Goal: Check status

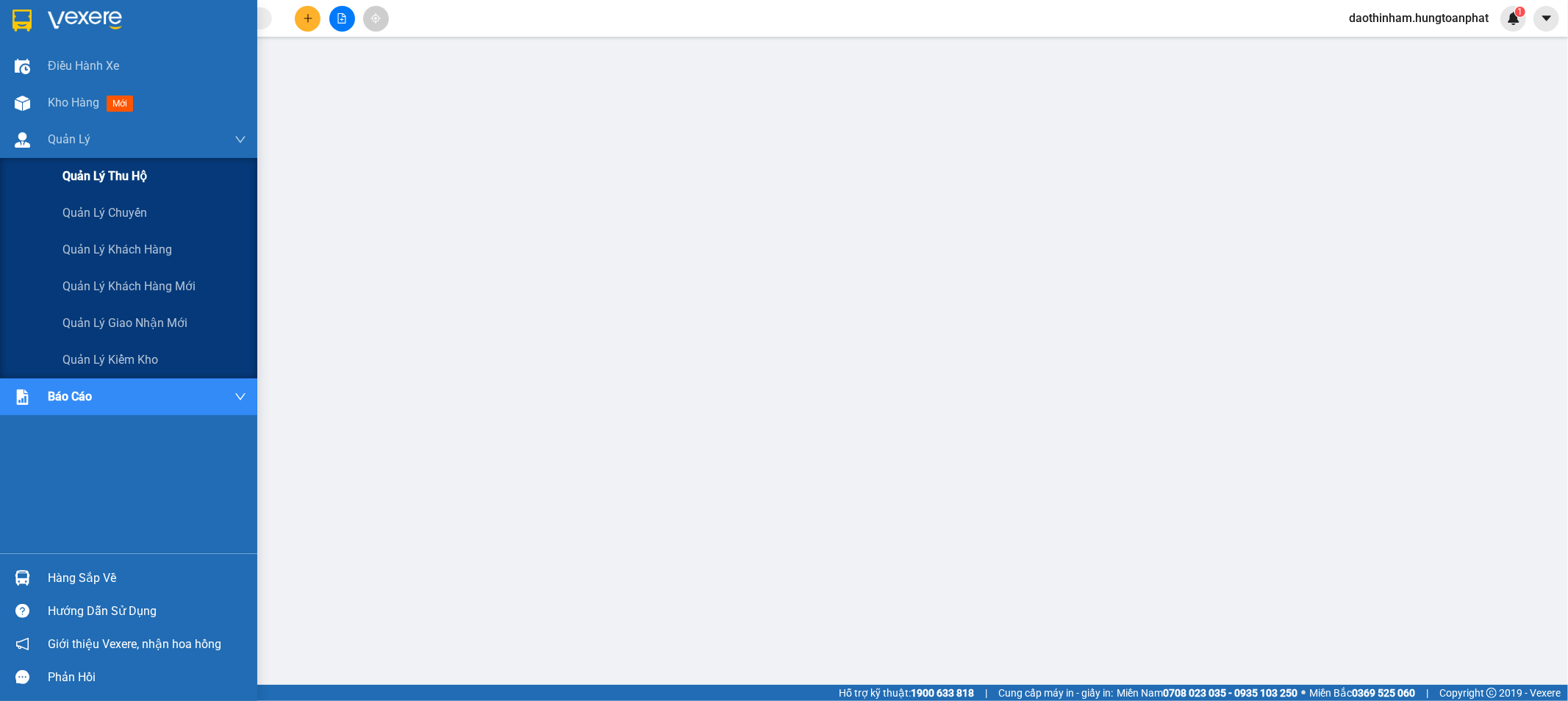
click at [89, 179] on span "Quản lý thu hộ" at bounding box center [105, 176] width 85 height 19
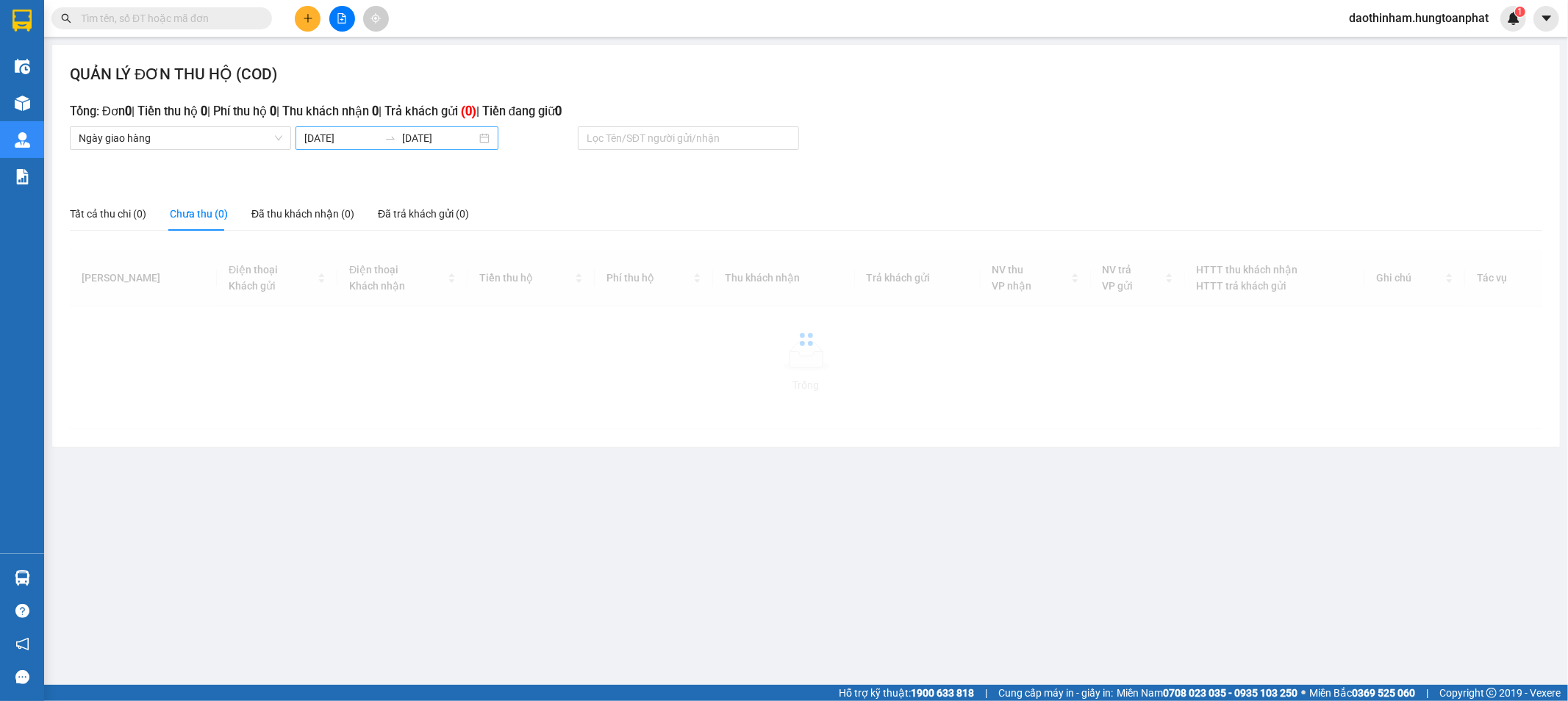
click at [370, 143] on input "[DATE]" at bounding box center [341, 138] width 74 height 16
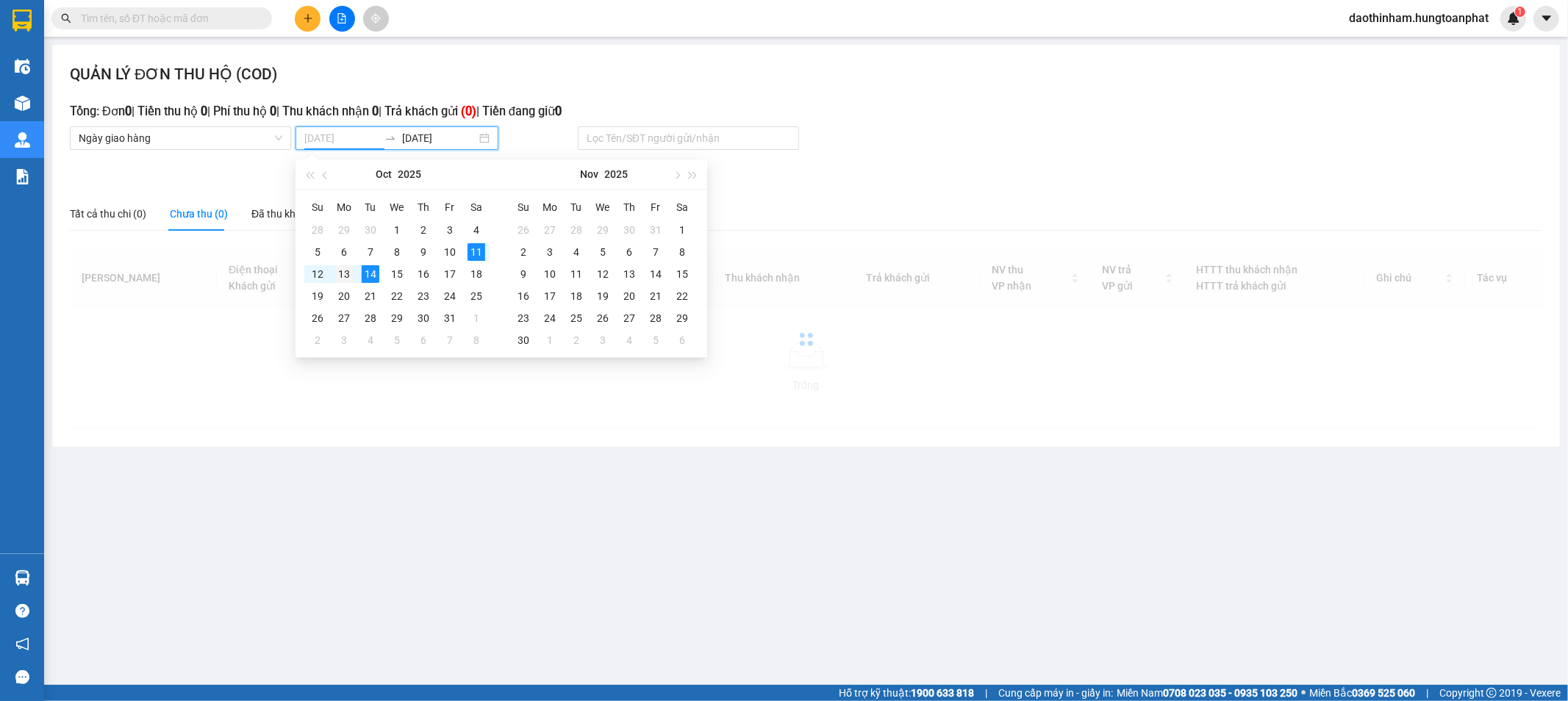
type input "[DATE]"
click at [341, 275] on div "13" at bounding box center [344, 274] width 18 height 18
click at [340, 275] on div "13" at bounding box center [344, 274] width 18 height 18
type input "[DATE]"
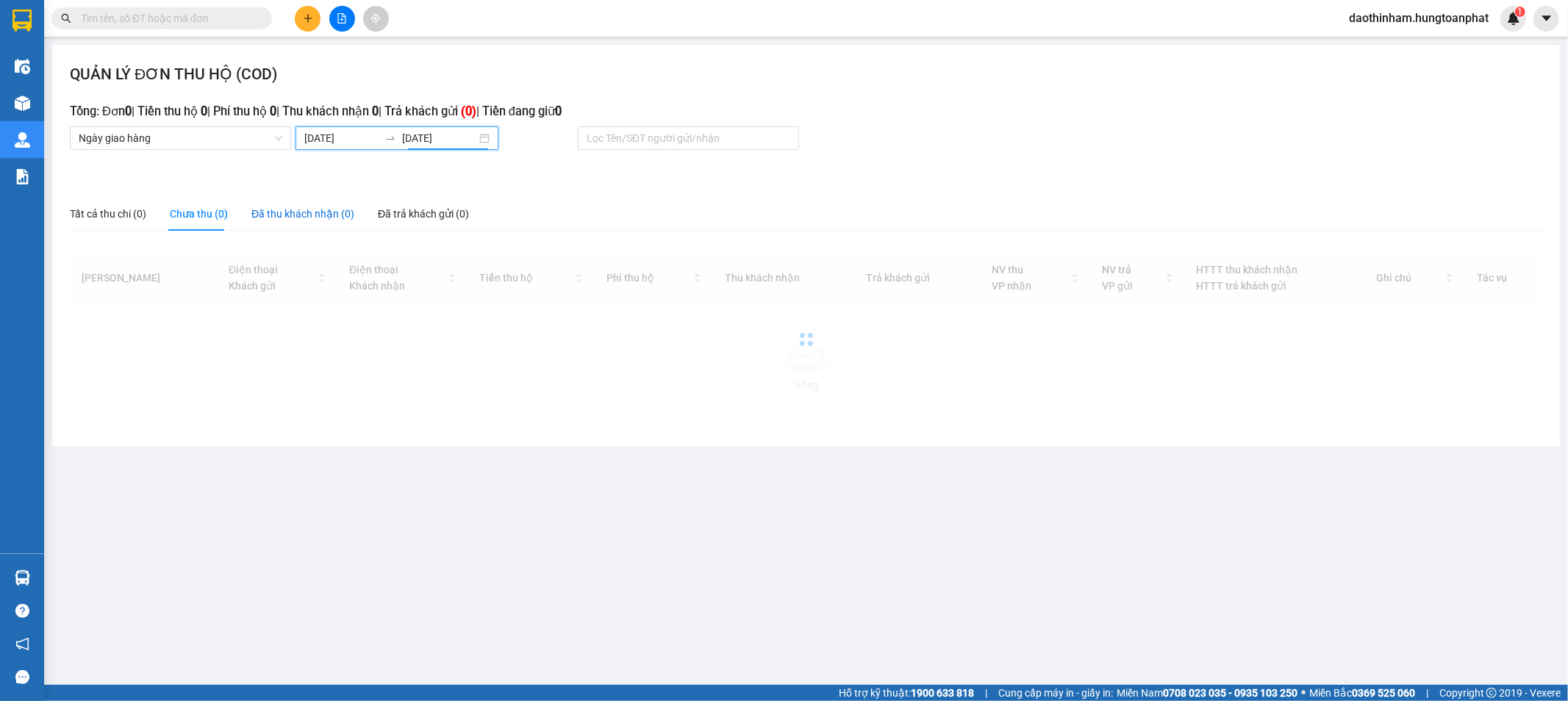
click at [312, 222] on div "Đã thu khách nhận (0)" at bounding box center [302, 213] width 103 height 16
click at [345, 136] on input "[DATE]" at bounding box center [341, 138] width 74 height 16
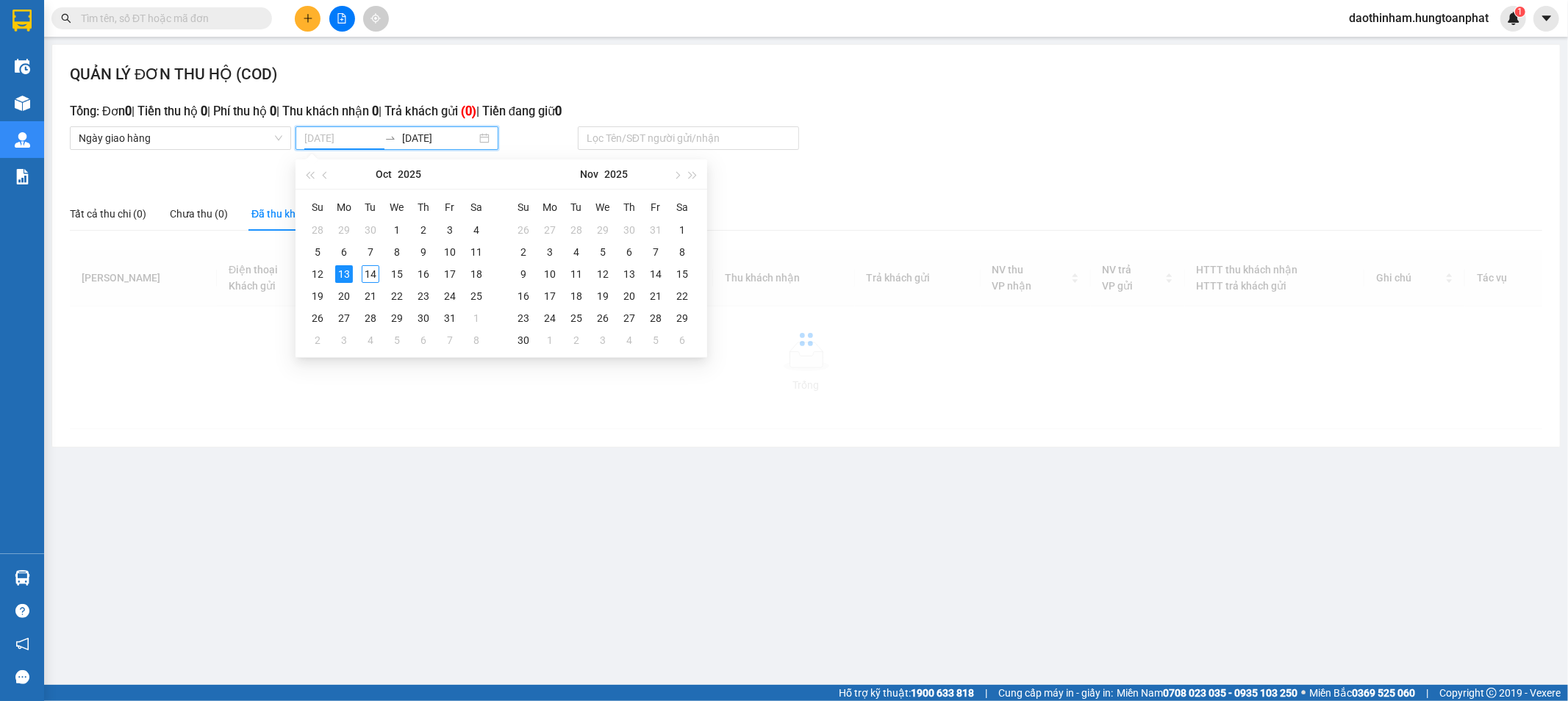
click at [349, 271] on div "13" at bounding box center [344, 274] width 18 height 18
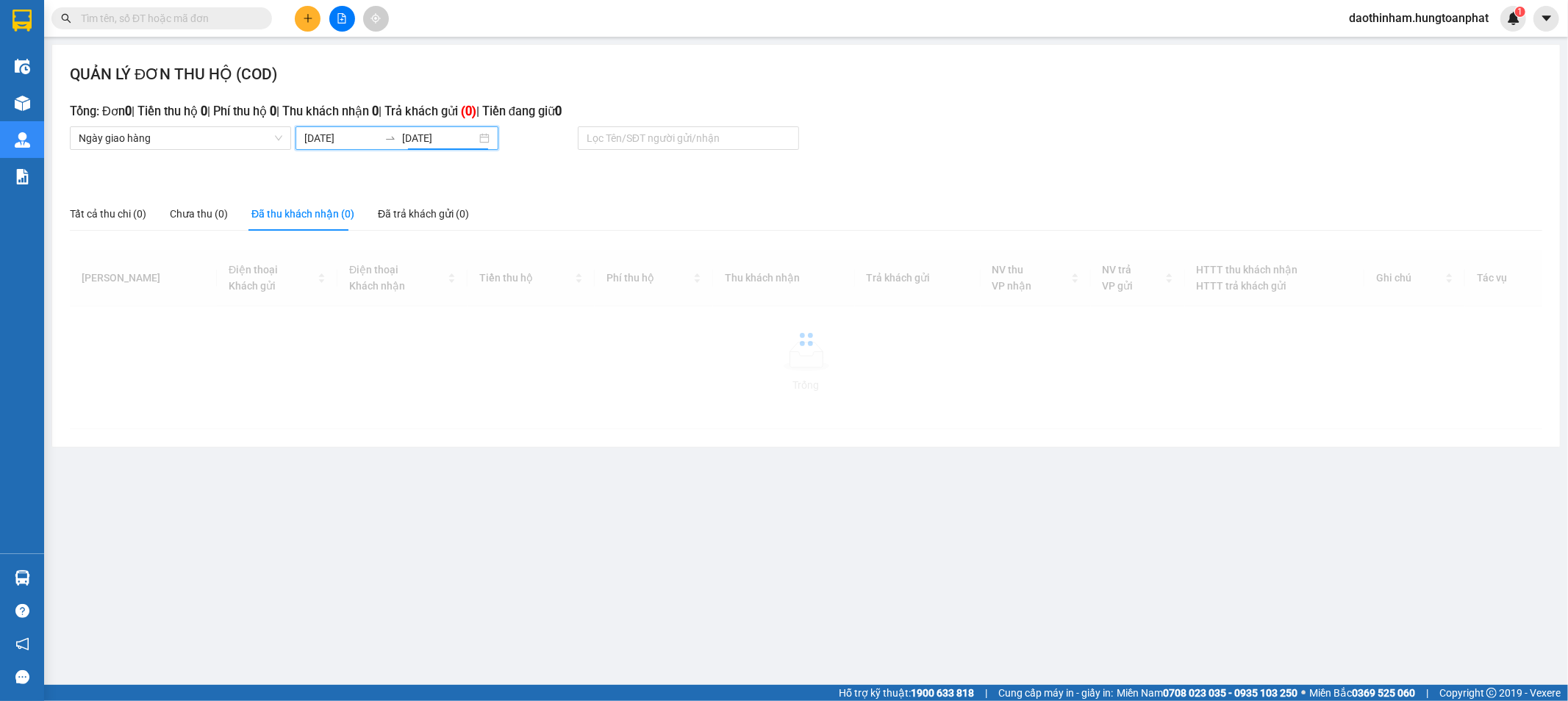
click at [342, 138] on input "[DATE]" at bounding box center [341, 138] width 74 height 16
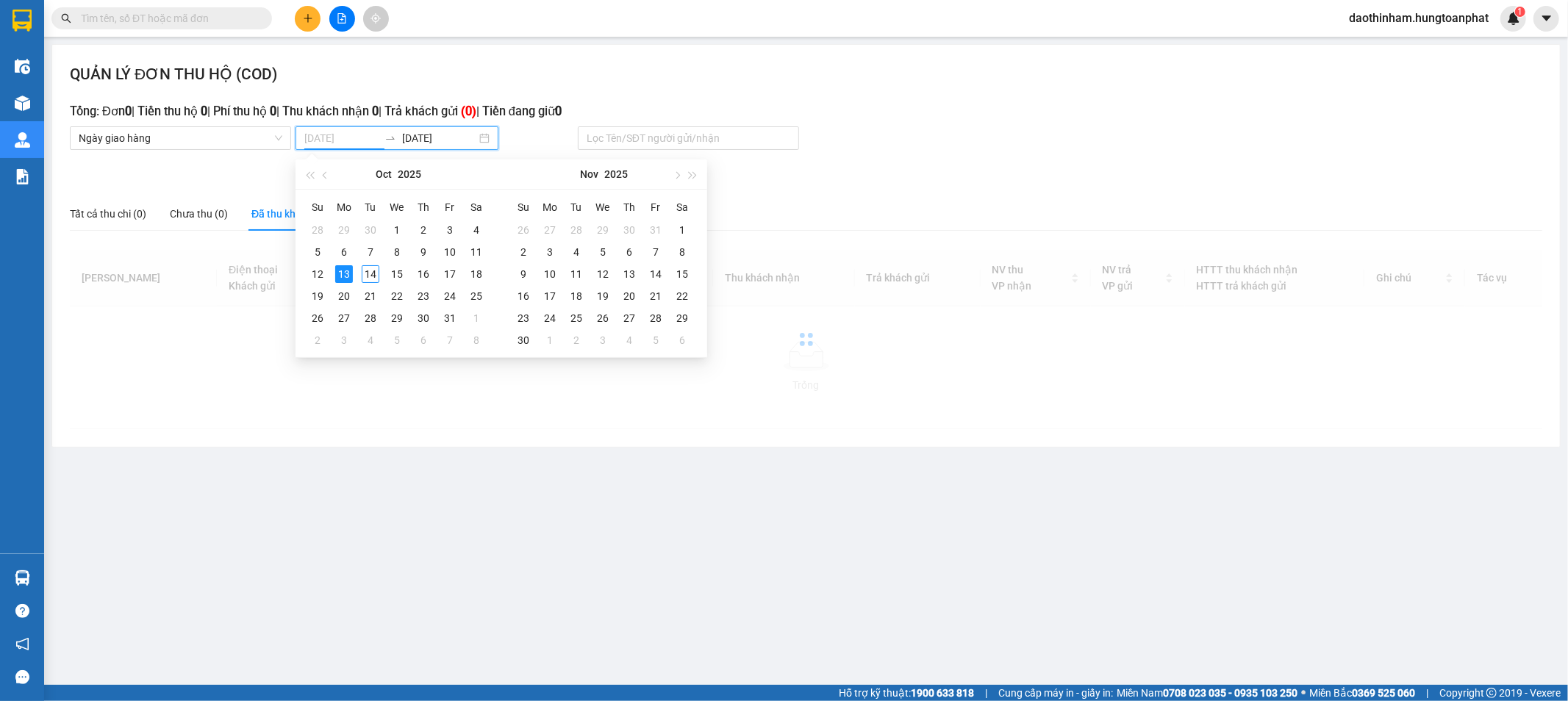
type input "[DATE]"
click at [345, 269] on div "13" at bounding box center [344, 274] width 18 height 18
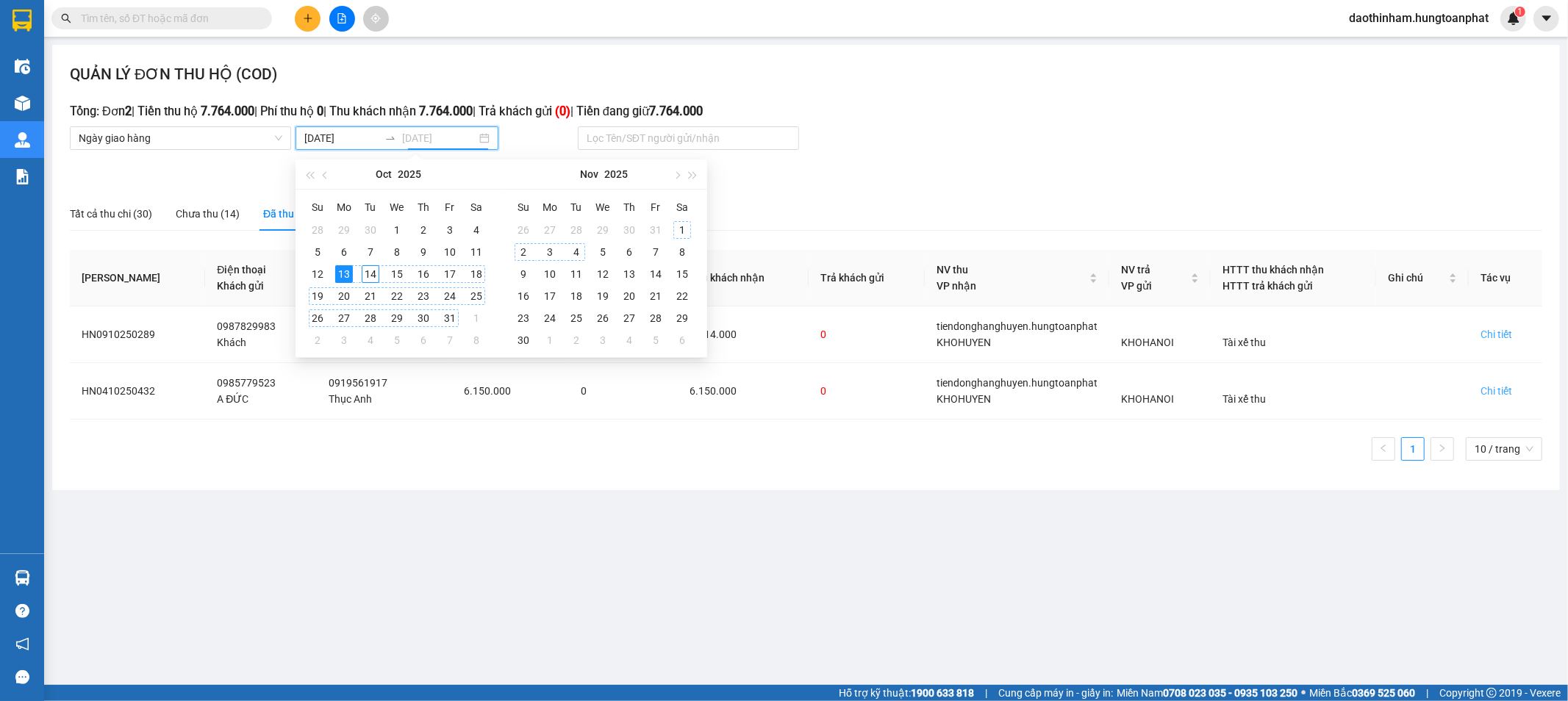
type input "[DATE]"
click at [597, 520] on main "QUẢN LÝ ĐƠN THU HỘ (COD) Tổng: Đơn 2 | Tiền thu hộ 7.764.000 | Phí thu hộ 0 | T…" at bounding box center [784, 342] width 1568 height 685
